Goal: Task Accomplishment & Management: Manage account settings

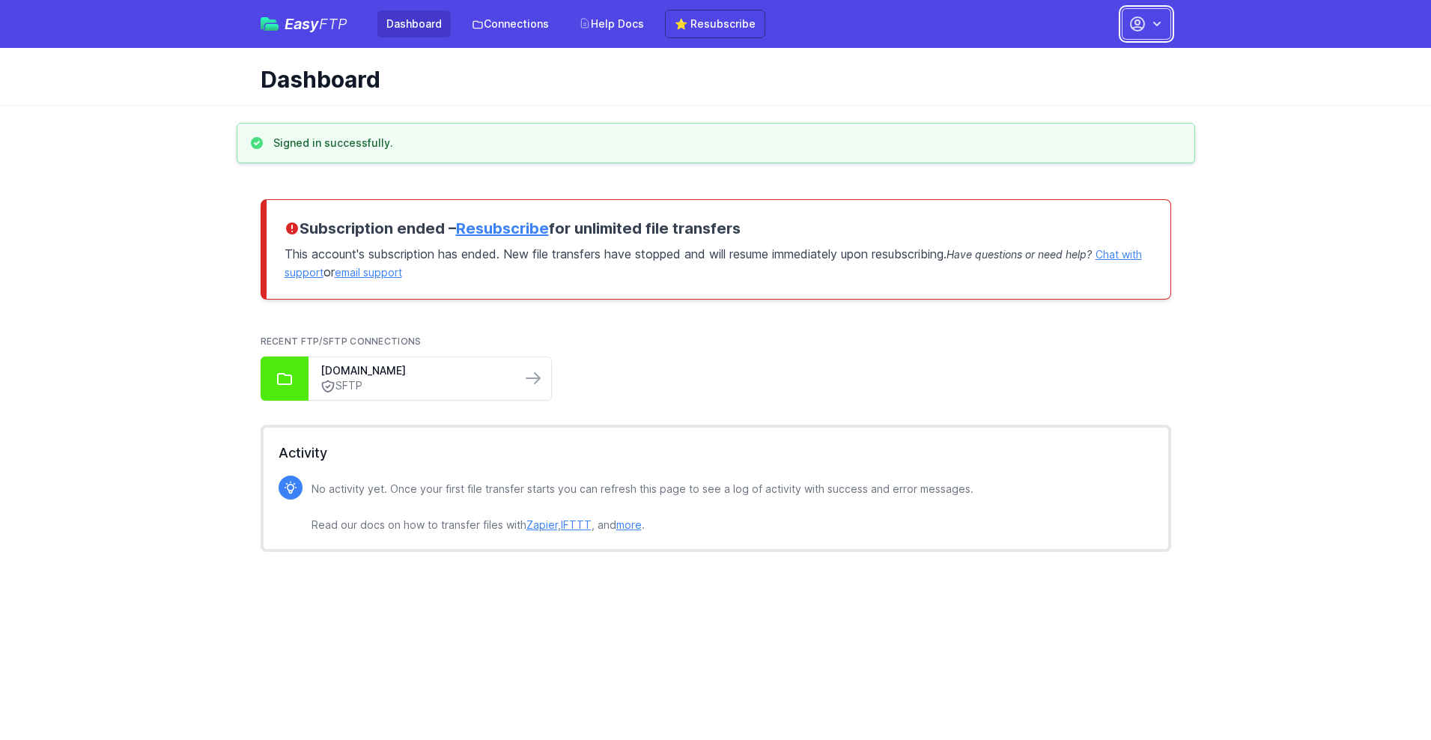
click at [1146, 24] on button "button" at bounding box center [1146, 23] width 49 height 31
click at [1099, 62] on link "Account Settings" at bounding box center [1099, 62] width 144 height 27
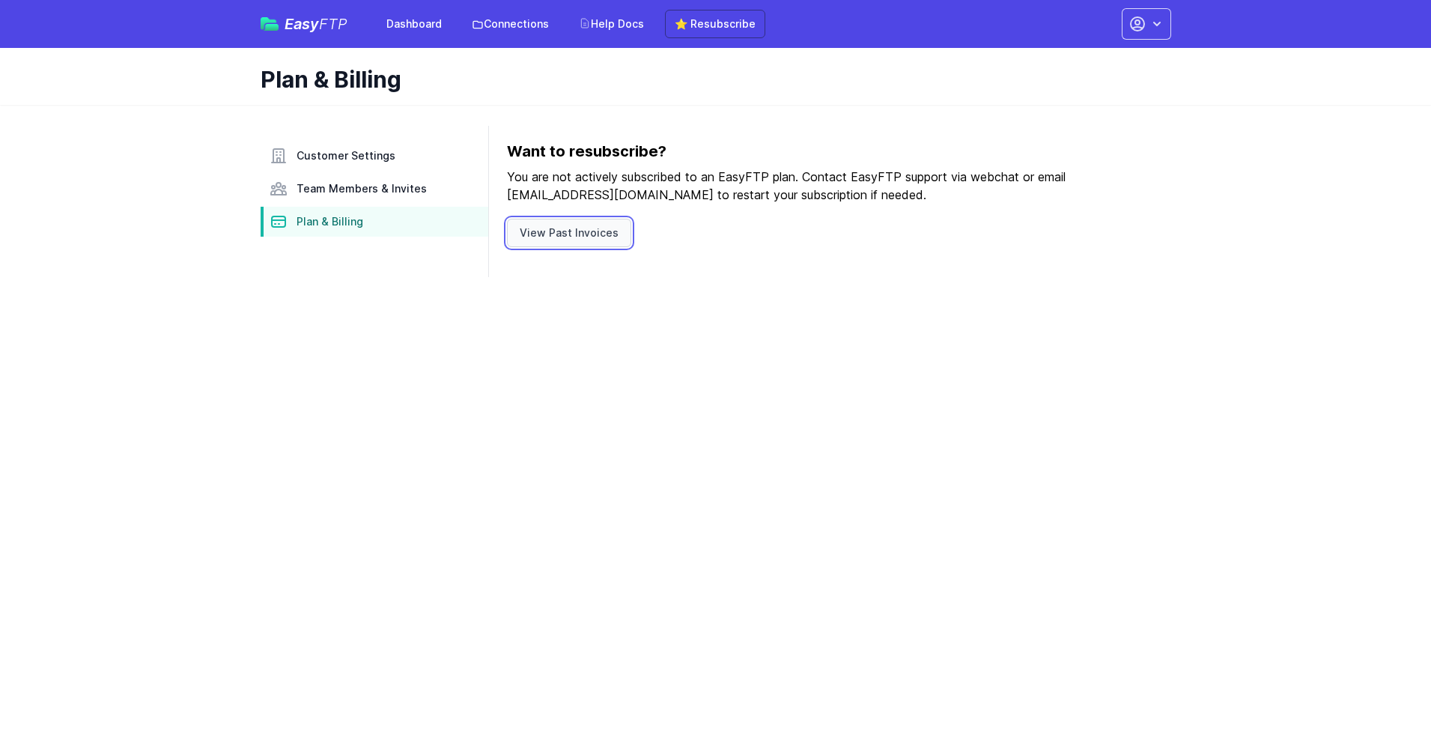
click at [566, 233] on link "View Past Invoices" at bounding box center [569, 233] width 124 height 28
